Goal: Task Accomplishment & Management: Complete application form

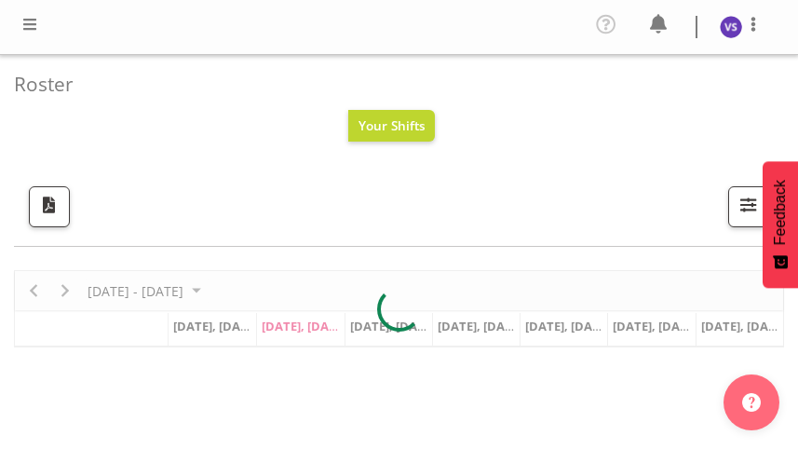
click at [28, 27] on span at bounding box center [30, 24] width 22 height 22
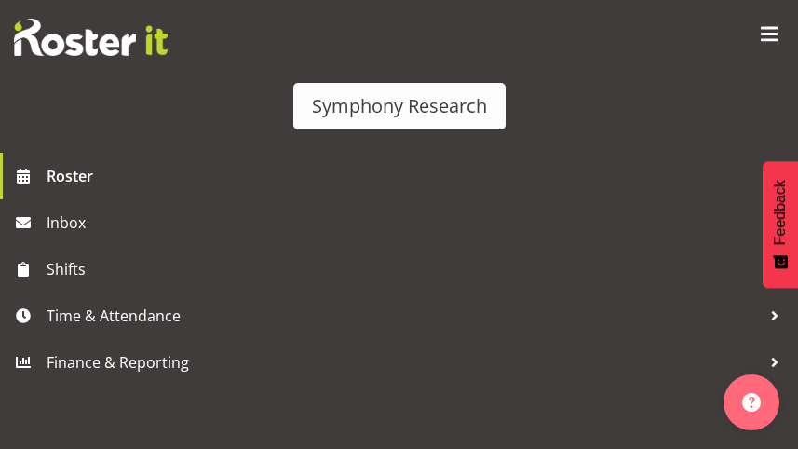
click at [121, 323] on div at bounding box center [399, 308] width 770 height 77
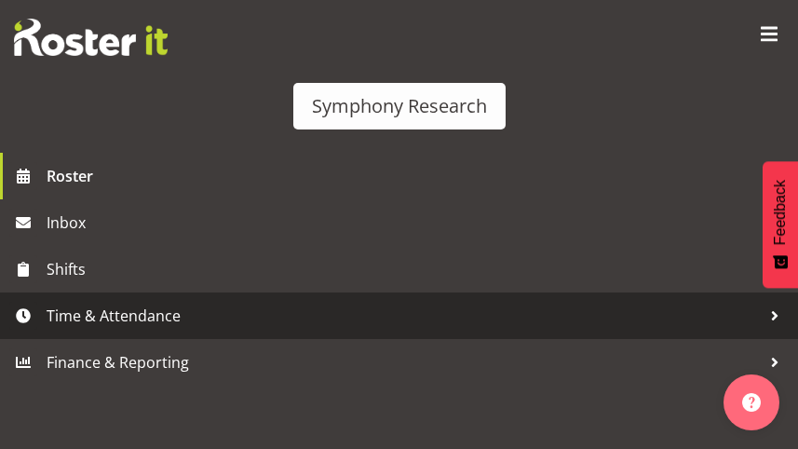
click at [128, 319] on span "Time & Attendance" at bounding box center [404, 316] width 714 height 28
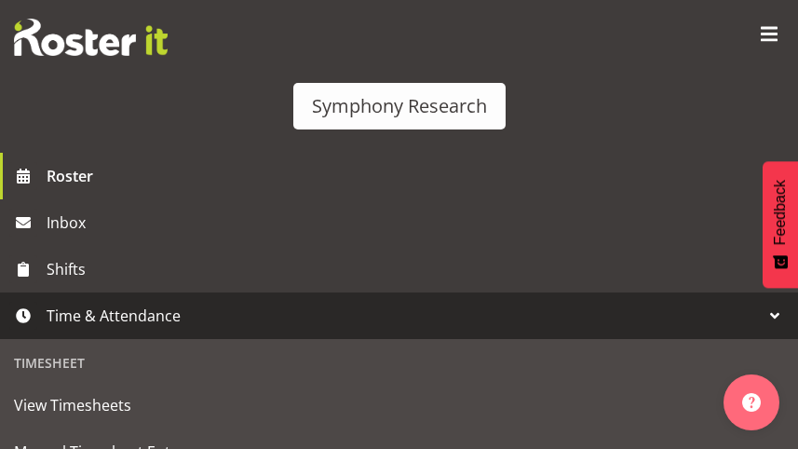
scroll to position [279, 0]
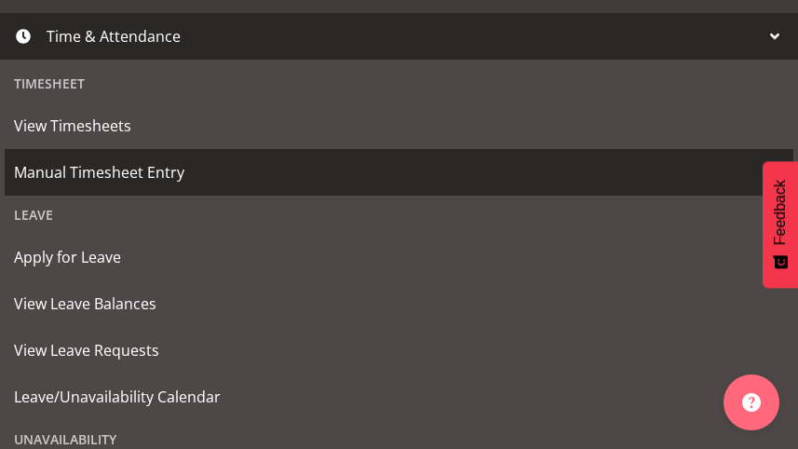
click at [88, 177] on span "Manual Timesheet Entry" at bounding box center [399, 172] width 770 height 28
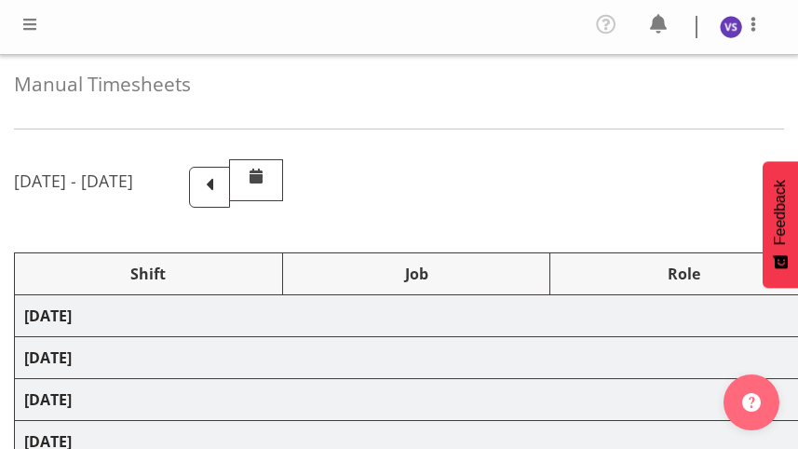
select select "41319"
select select "10527"
select select "47"
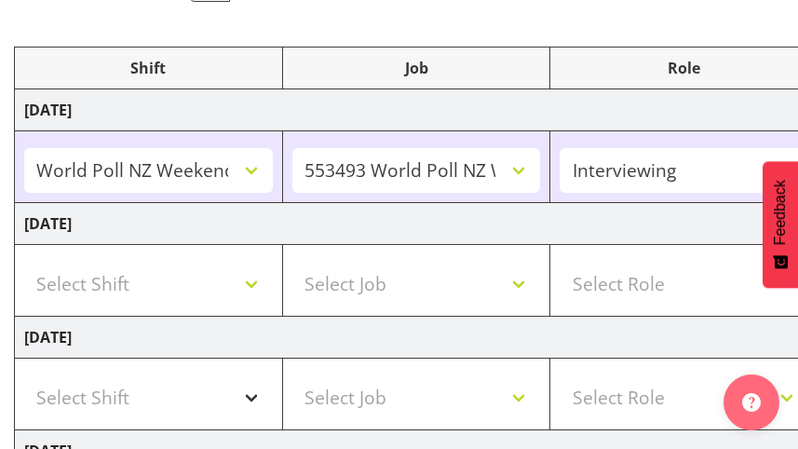
scroll to position [279, 0]
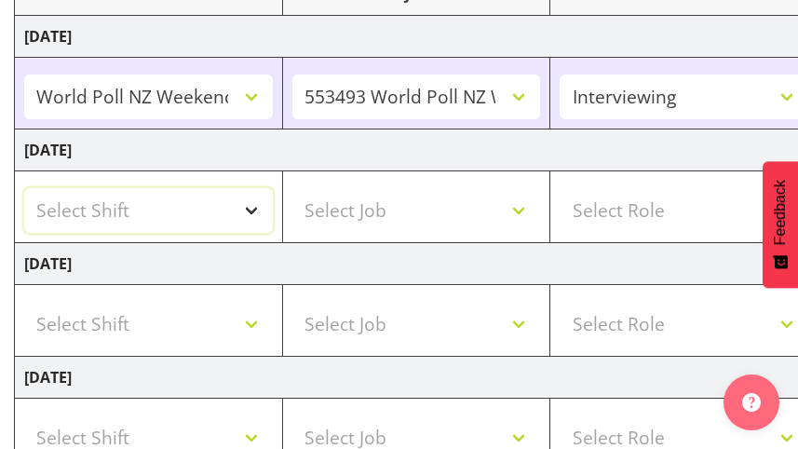
click at [254, 207] on select "Select Shift !!Weekend Residential (Roster IT Shift Label) *Business 9/10am ~ 4…" at bounding box center [148, 210] width 249 height 45
select select "41604"
click at [24, 188] on select "Select Shift !!Weekend Residential (Roster IT Shift Label) *Business 9/10am ~ 4…" at bounding box center [148, 210] width 249 height 45
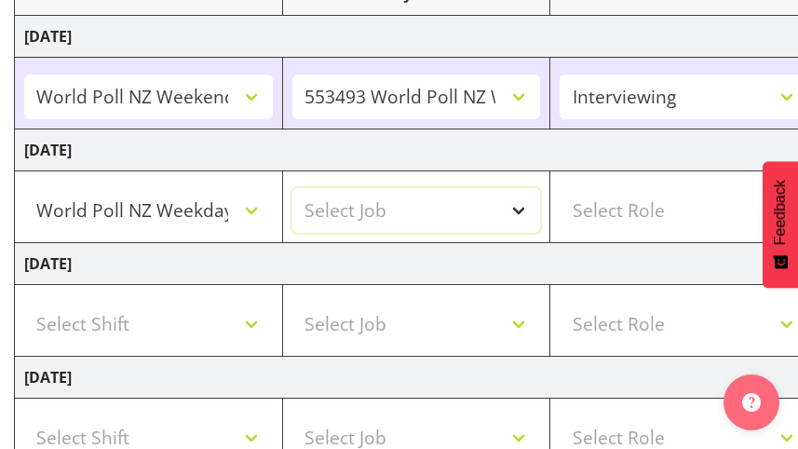
click at [522, 209] on select "Select Job 550060 IF Admin 553492 World Poll Aus Wave 2 Main 2025 553493 World …" at bounding box center [416, 210] width 249 height 45
select select "10527"
click at [292, 188] on select "Select Job 550060 IF Admin 553492 World Poll Aus Wave 2 Main 2025 553493 World …" at bounding box center [416, 210] width 249 height 45
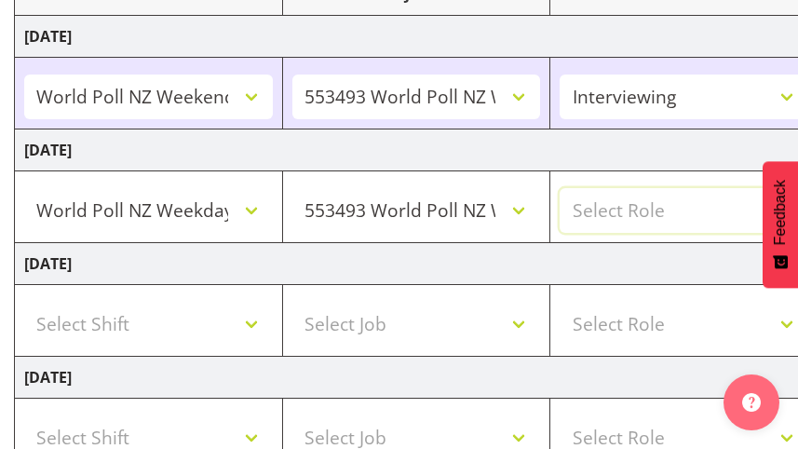
click at [638, 209] on select "Select Role Briefing Interviewing" at bounding box center [683, 210] width 249 height 45
select select "47"
click at [559, 188] on select "Select Role Briefing Interviewing" at bounding box center [683, 210] width 249 height 45
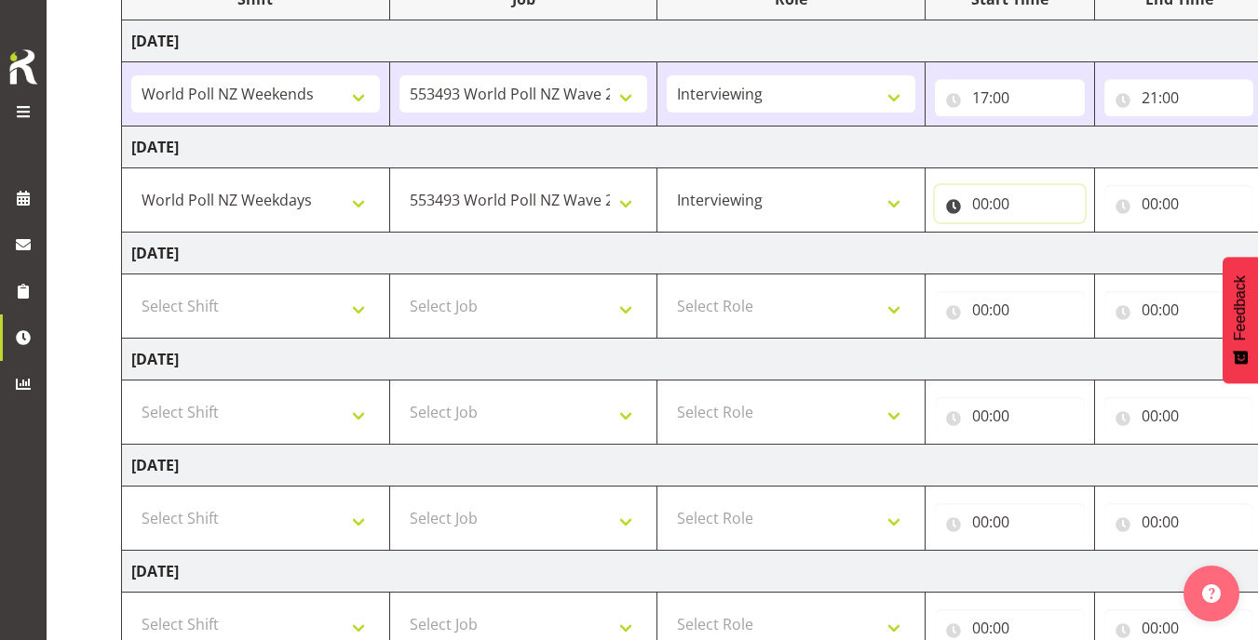
click at [797, 208] on input "00:00" at bounding box center [1010, 203] width 150 height 37
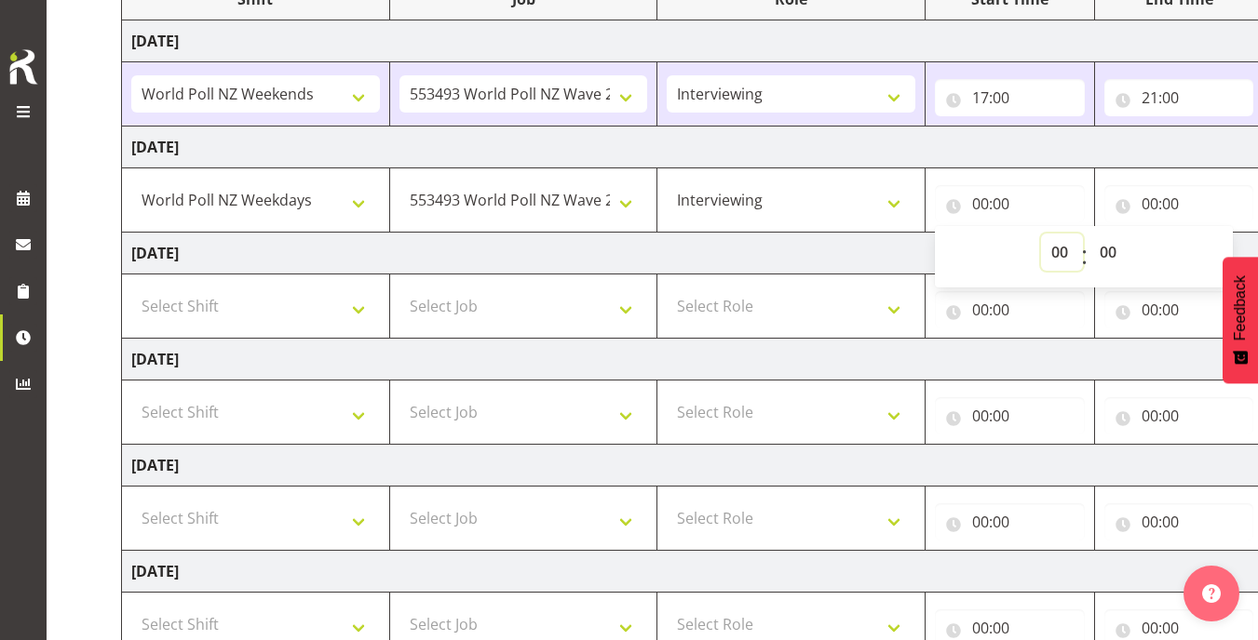
drag, startPoint x: 1058, startPoint y: 249, endPoint x: 4, endPoint y: 375, distance: 1062.2
click at [797, 250] on select "00 01 02 03 04 05 06 07 08 09 10 11 12 13 14 15 16 17 18 19 20 21 22 23" at bounding box center [1062, 252] width 42 height 37
click at [797, 254] on select "00 01 02 03 04 05 06 07 08 09 10 11 12 13 14 15 16 17 18 19 20 21 22 23" at bounding box center [1062, 252] width 42 height 37
select select "17"
click at [797, 234] on select "00 01 02 03 04 05 06 07 08 09 10 11 12 13 14 15 16 17 18 19 20 21 22 23" at bounding box center [1062, 252] width 42 height 37
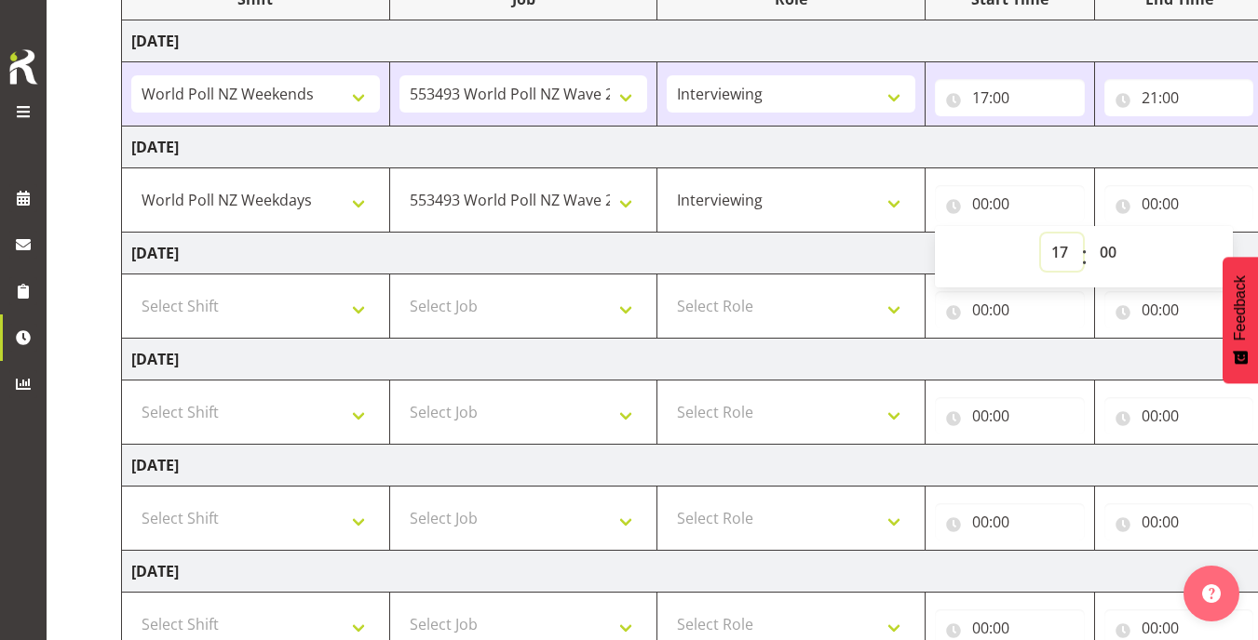
type input "17:00"
drag, startPoint x: 1151, startPoint y: 204, endPoint x: 1013, endPoint y: 208, distance: 137.8
click at [797, 203] on input "00:00" at bounding box center [1179, 203] width 150 height 37
click at [797, 247] on select "00 01 02 03 04 05 06 07 08 09 10 11 12 13 14 15 16 17 18 19 20 21 22 23" at bounding box center [1231, 252] width 42 height 37
select select "21"
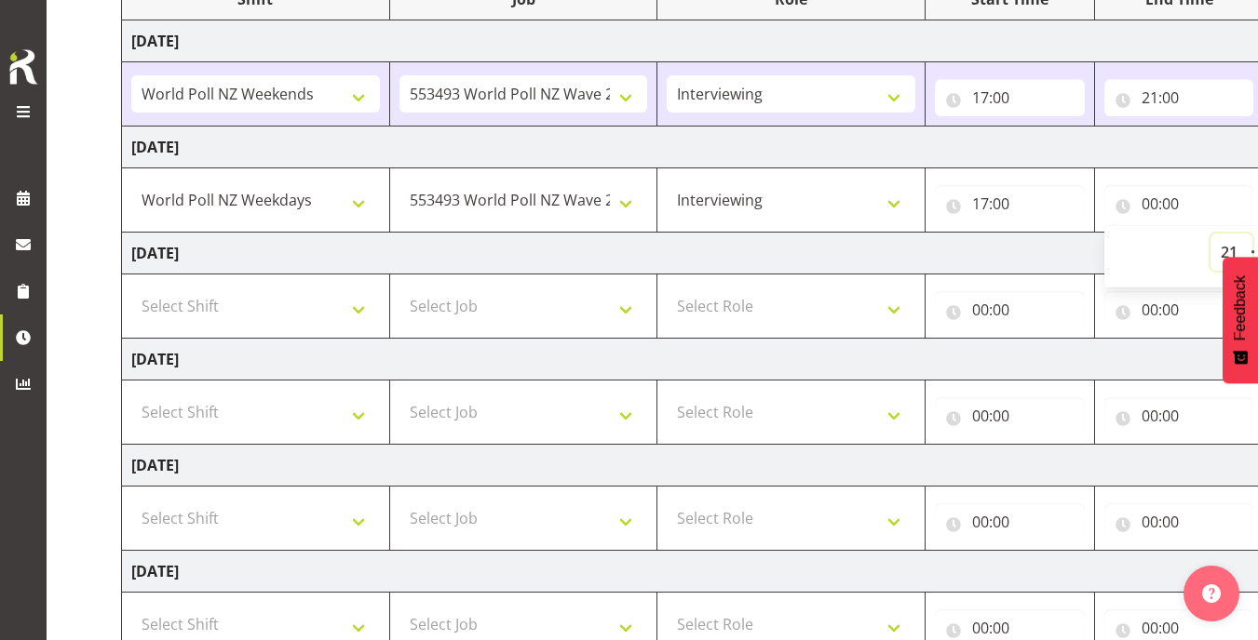
click at [797, 234] on select "00 01 02 03 04 05 06 07 08 09 10 11 12 13 14 15 16 17 18 19 20 21 22 23" at bounding box center [1231, 252] width 42 height 37
type input "21:00"
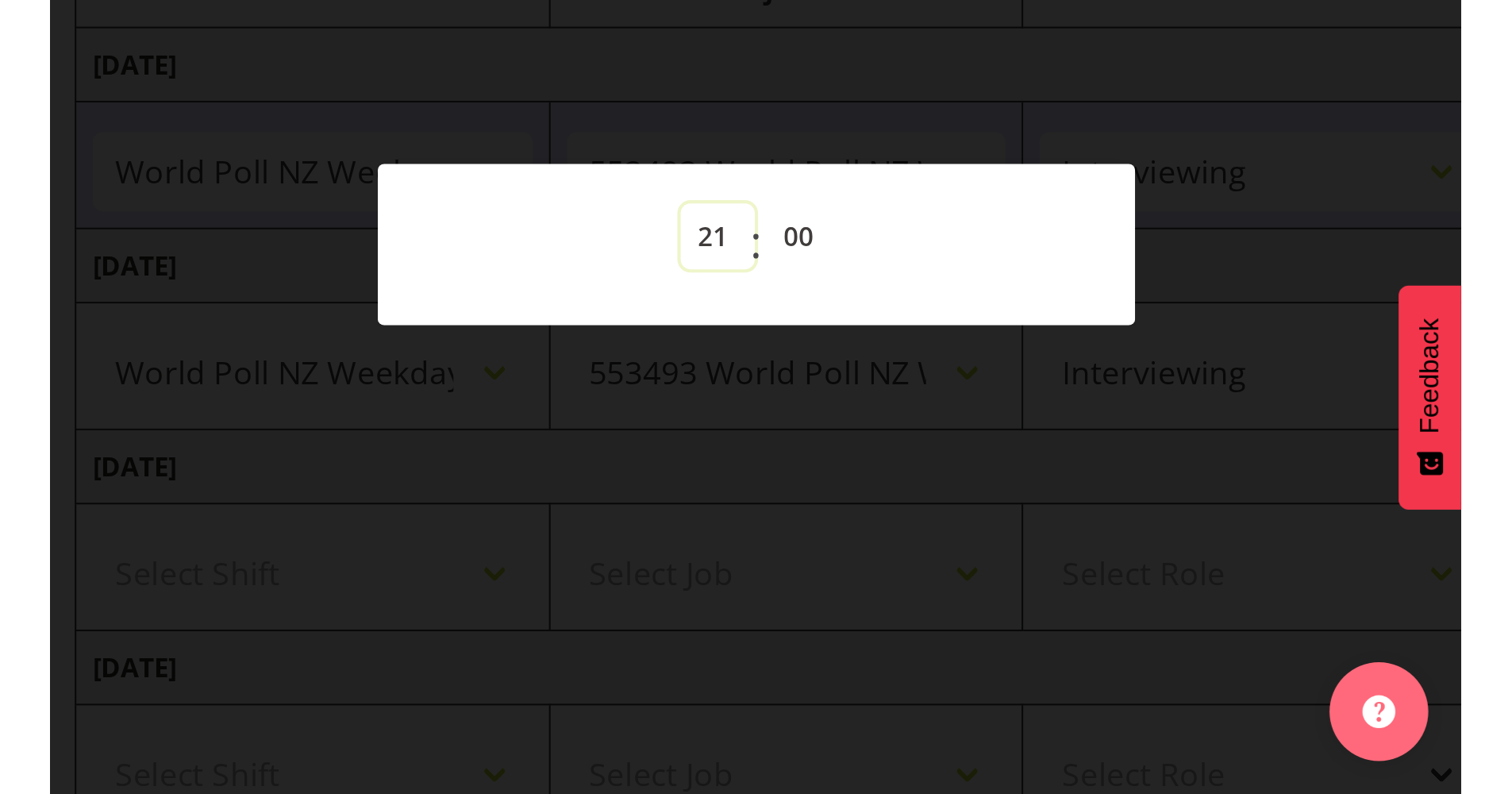
scroll to position [196, 0]
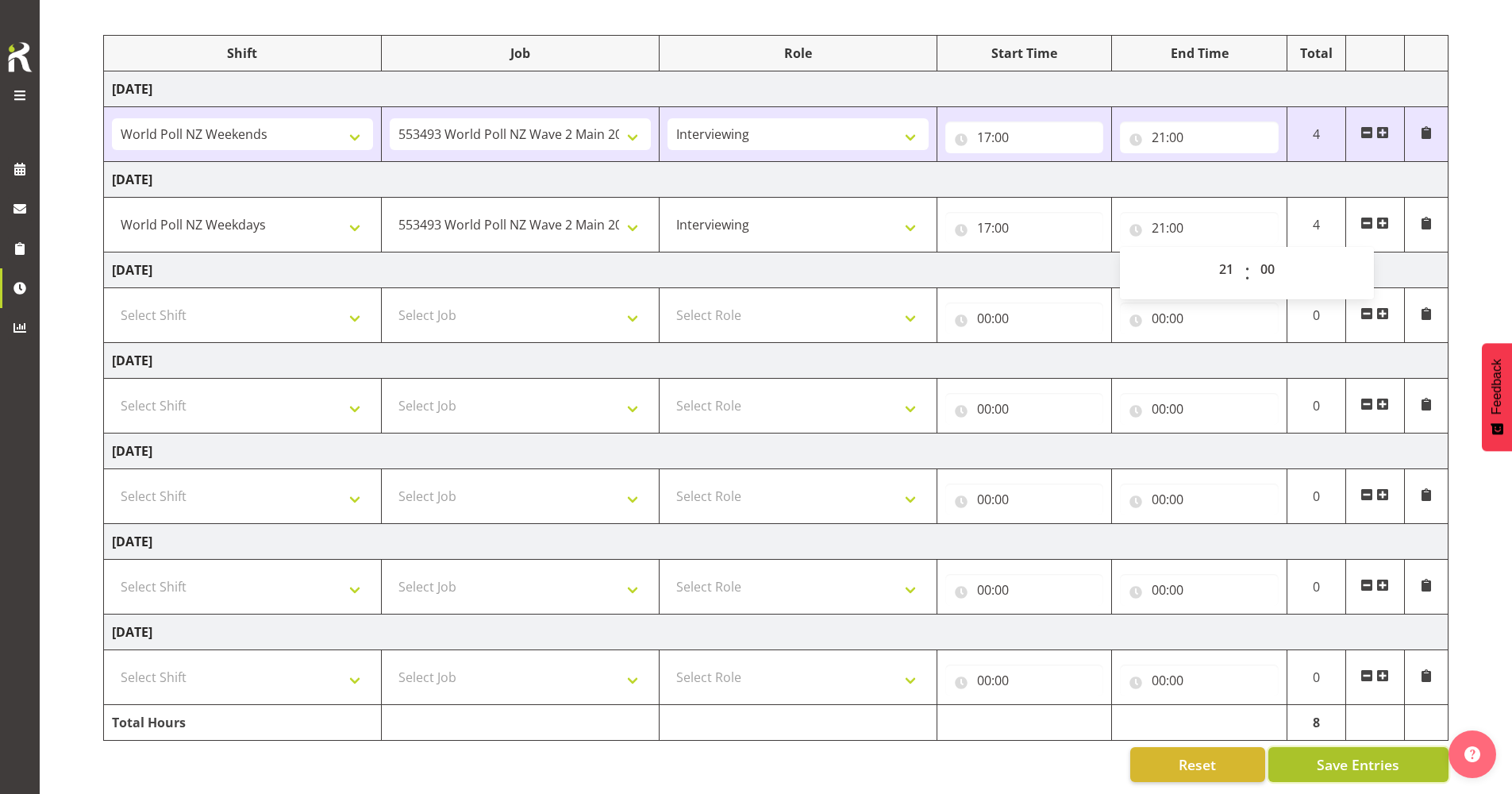
click at [680, 382] on span "Save Entries" at bounding box center [1358, 764] width 83 height 20
